Goal: Transaction & Acquisition: Obtain resource

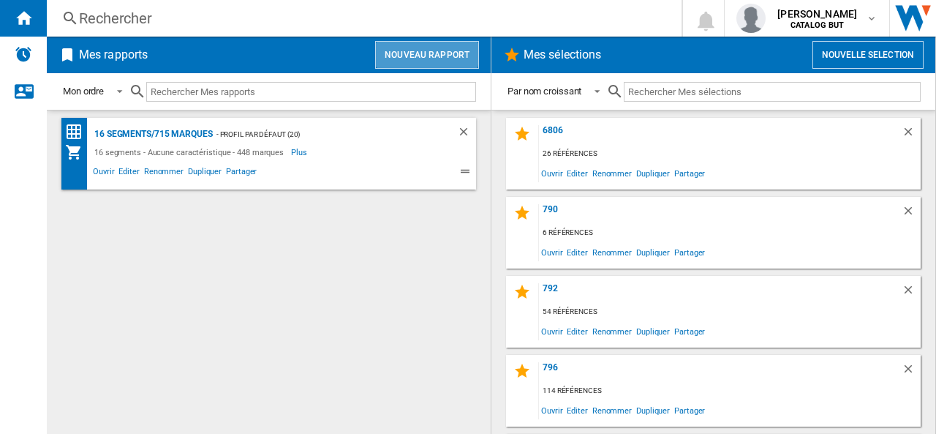
click at [422, 52] on button "Nouveau rapport" at bounding box center [427, 55] width 104 height 28
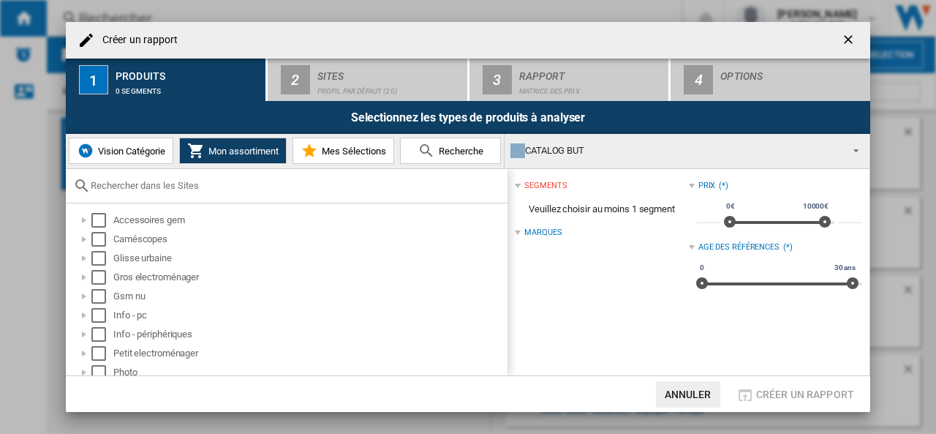
click at [843, 41] on ng-md-icon "getI18NText('BUTTONS.CLOSE_DIALOG')" at bounding box center [850, 41] width 18 height 18
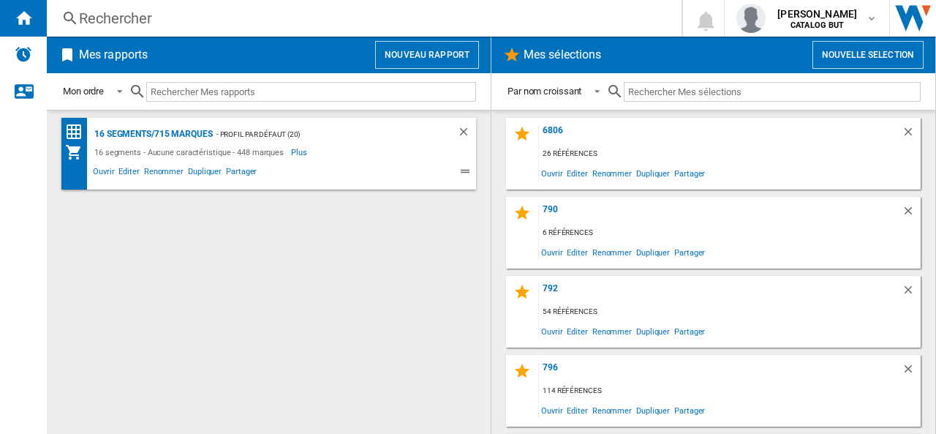
click at [842, 50] on button "Nouvelle selection" at bounding box center [868, 55] width 111 height 28
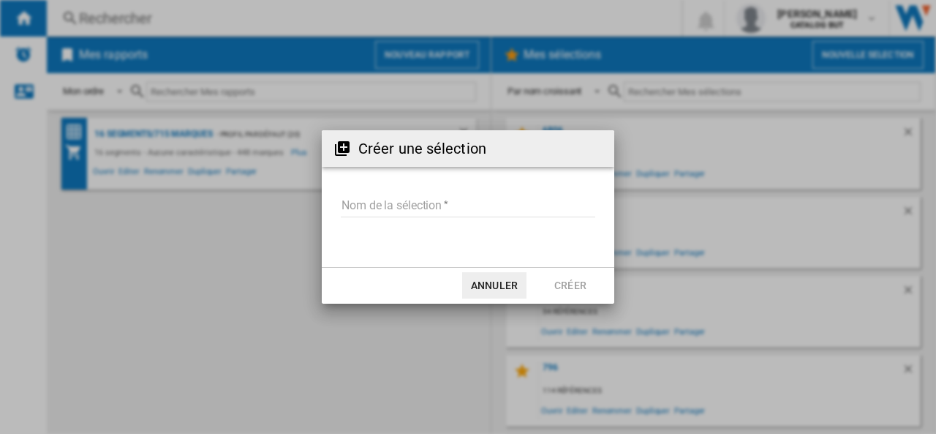
click at [372, 199] on input "Nom de la sélection" at bounding box center [468, 206] width 255 height 22
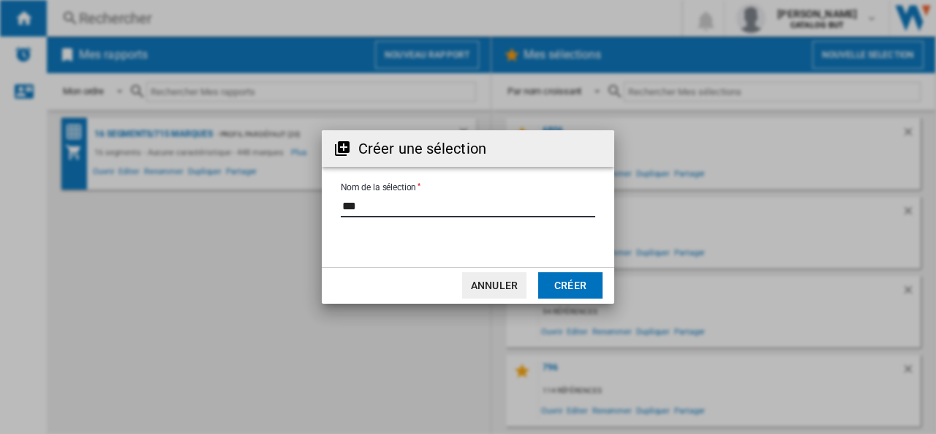
type input "***"
click at [566, 283] on button "Créer" at bounding box center [570, 285] width 64 height 26
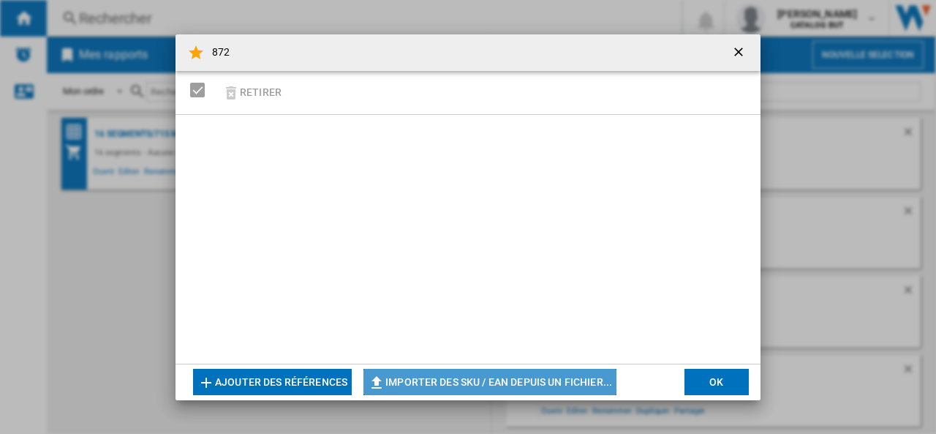
click at [444, 381] on button "Importer des SKU / EAN depuis un fichier..." at bounding box center [489, 382] width 253 height 26
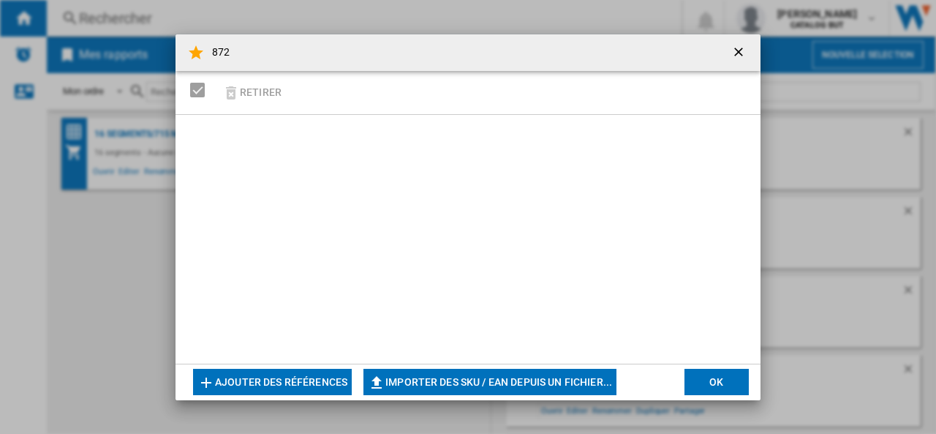
type input "**********"
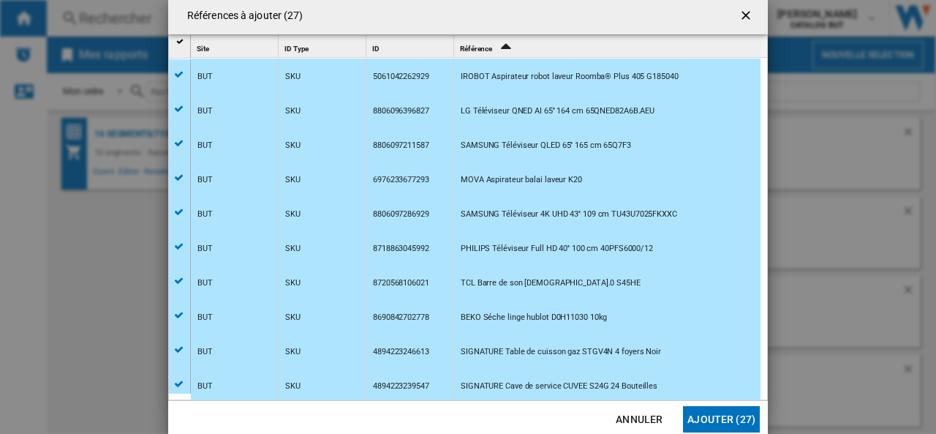
click at [713, 418] on button "Ajouter (27)" at bounding box center [721, 419] width 77 height 26
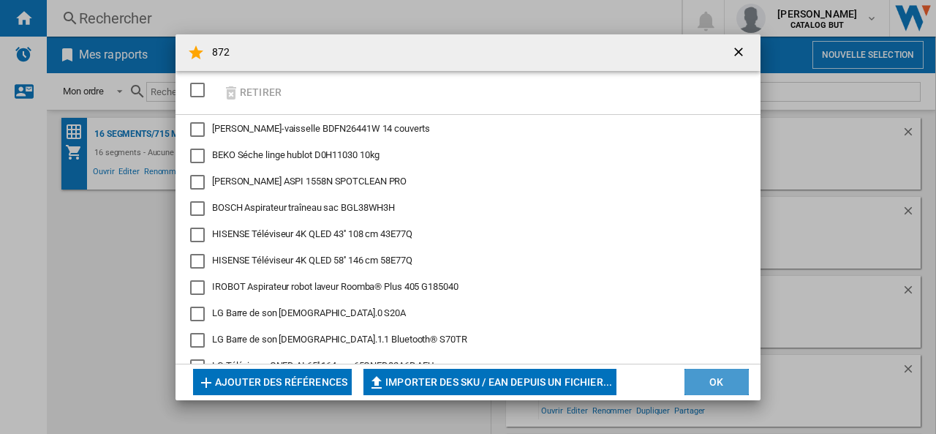
click at [717, 379] on button "OK" at bounding box center [717, 382] width 64 height 26
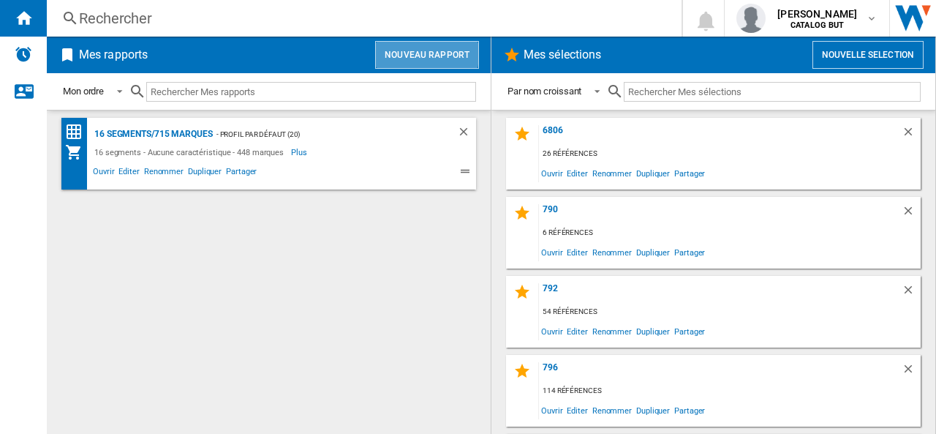
click at [420, 53] on button "Nouveau rapport" at bounding box center [427, 55] width 104 height 28
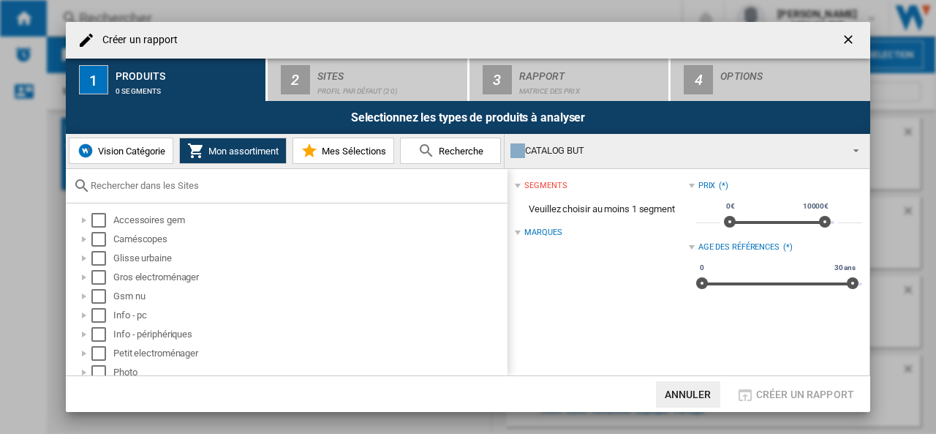
click at [371, 151] on span "Mes Sélections" at bounding box center [352, 151] width 68 height 11
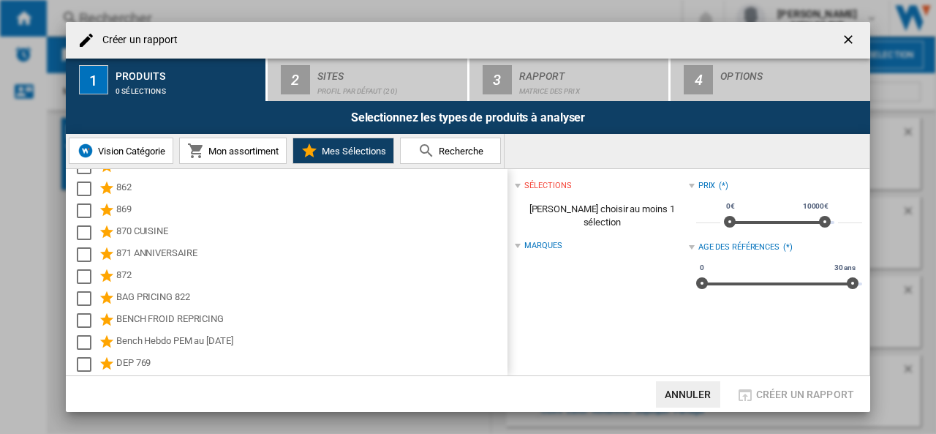
scroll to position [1097, 0]
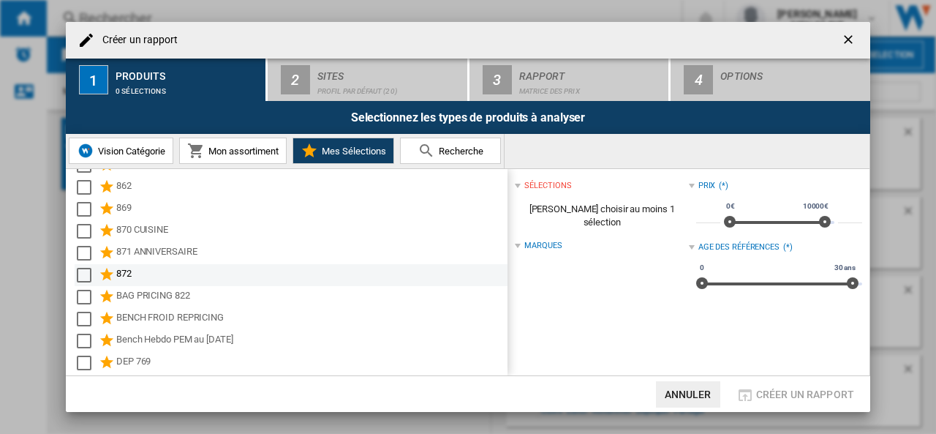
click at [83, 271] on div "Select" at bounding box center [84, 275] width 15 height 15
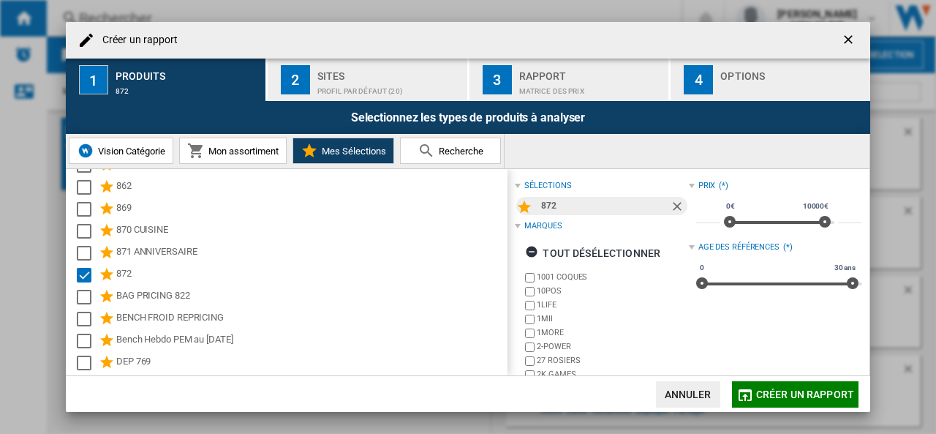
click at [323, 75] on div "Sites" at bounding box center [389, 71] width 144 height 15
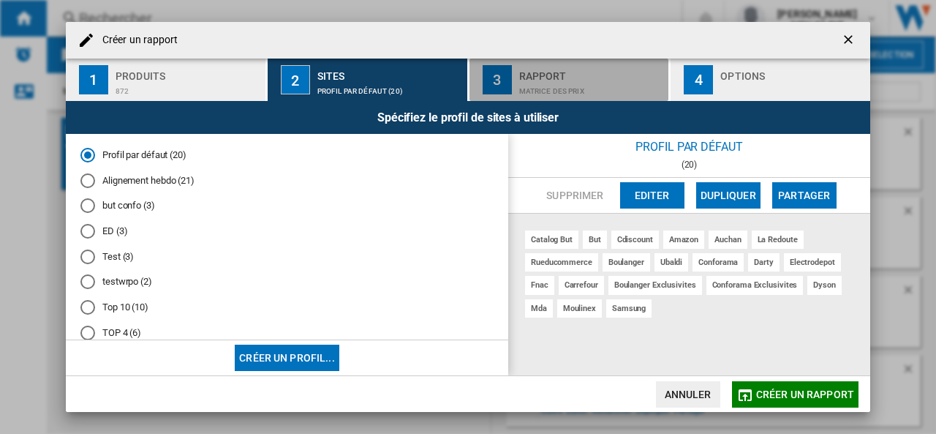
click at [538, 83] on div "Matrice des prix" at bounding box center [591, 87] width 144 height 15
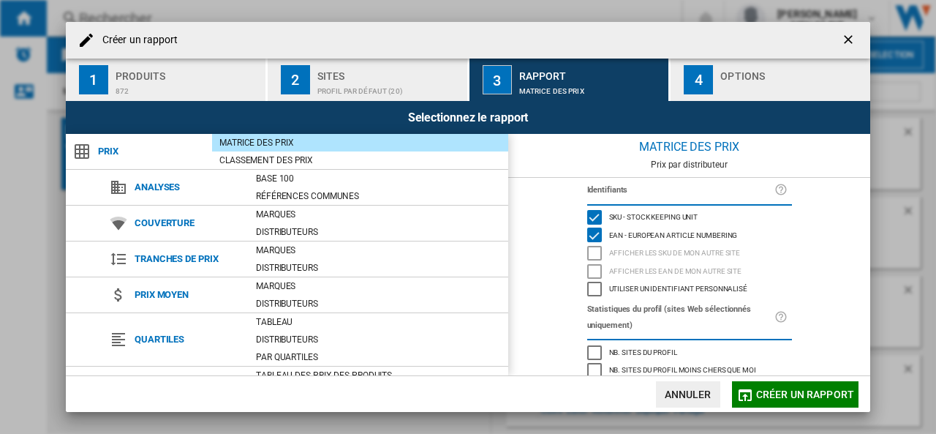
click at [354, 78] on div "Sites" at bounding box center [389, 71] width 144 height 15
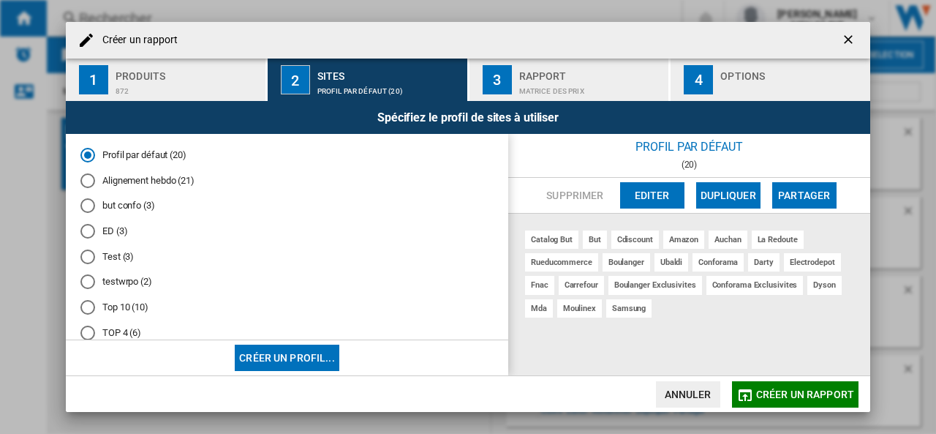
click at [151, 181] on md-radio-button "Alignement hebdo (21)" at bounding box center [286, 180] width 413 height 14
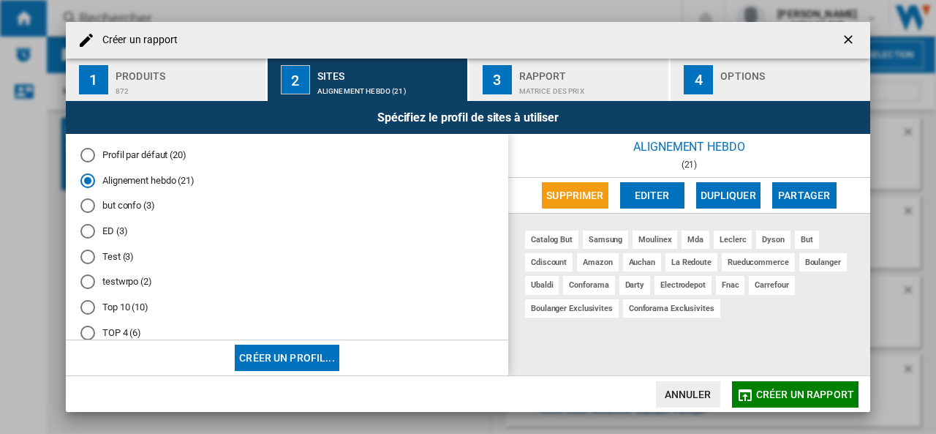
click at [562, 77] on div "Rapport" at bounding box center [591, 71] width 144 height 15
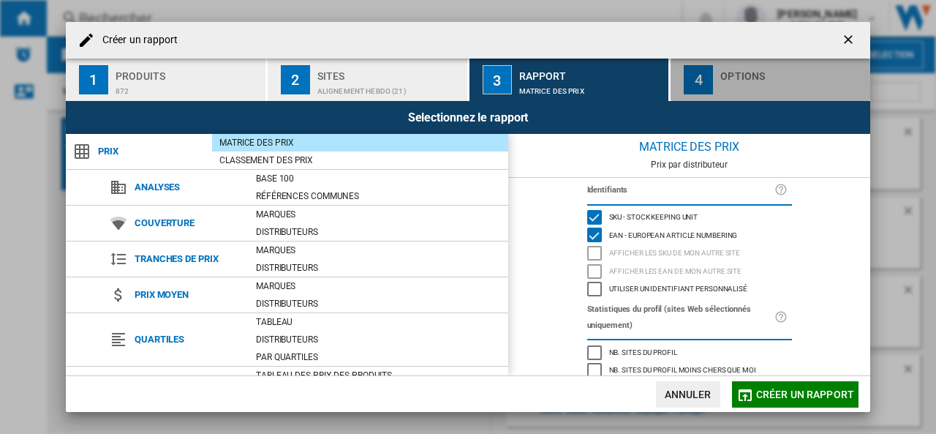
click at [757, 78] on div "Options" at bounding box center [792, 71] width 144 height 15
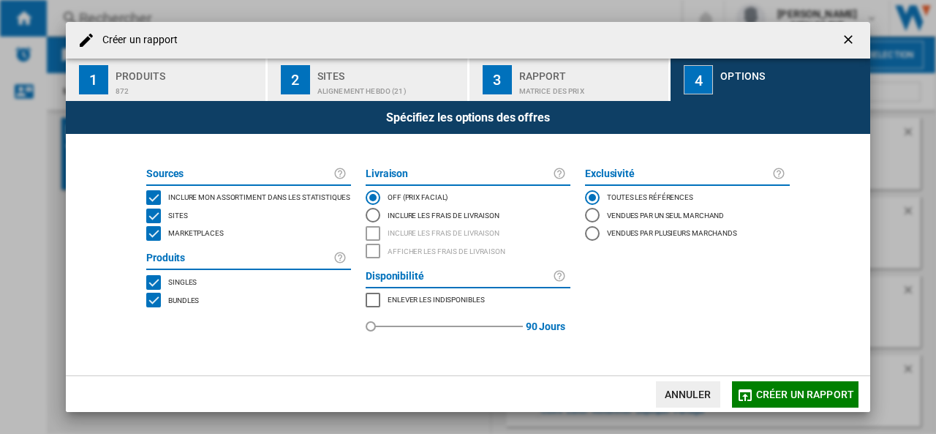
click at [216, 235] on span "Marketplaces" at bounding box center [196, 232] width 56 height 10
click at [781, 390] on span "Créer un rapport" at bounding box center [805, 394] width 98 height 12
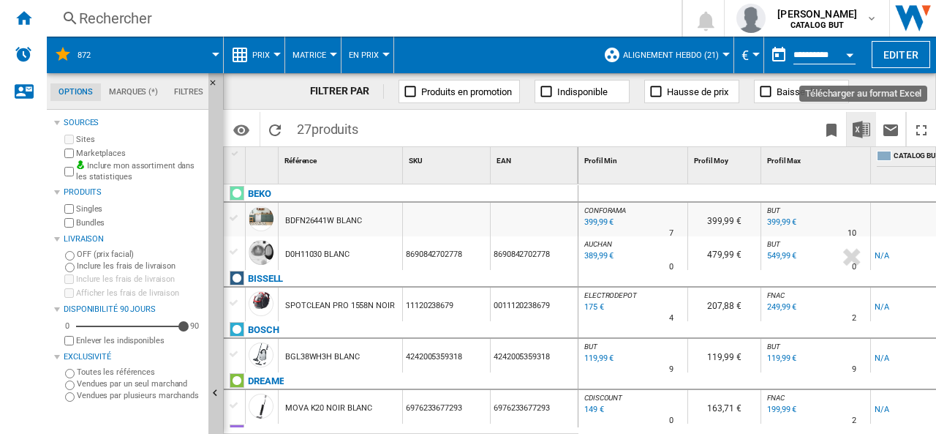
click at [862, 127] on img "Télécharger au format Excel" at bounding box center [862, 130] width 18 height 18
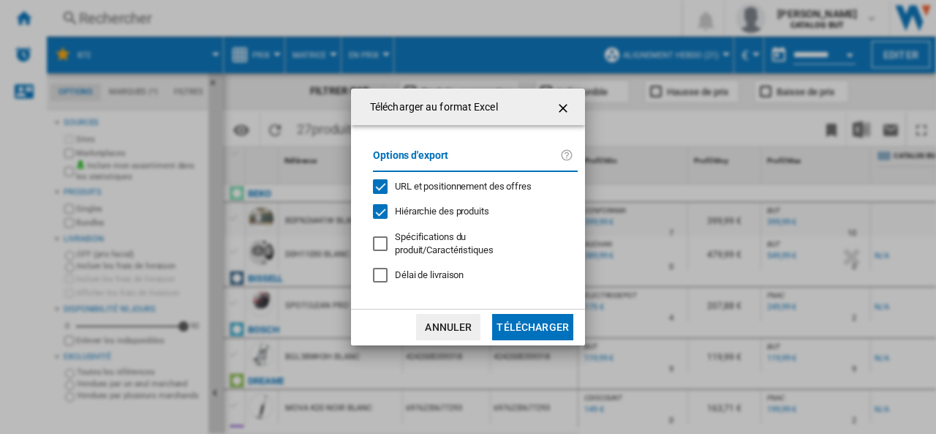
click at [379, 193] on div "URL et positionnement des offres" at bounding box center [380, 186] width 15 height 15
click at [535, 320] on button "Télécharger" at bounding box center [532, 327] width 81 height 26
